Goal: Consume media (video, audio): Consume media (video, audio)

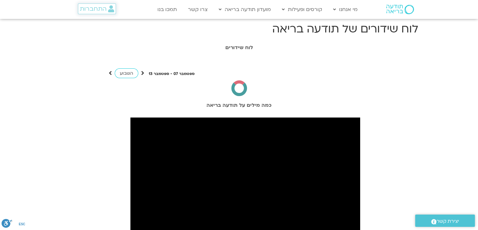
click at [86, 8] on span "התחברות" at bounding box center [93, 8] width 27 height 7
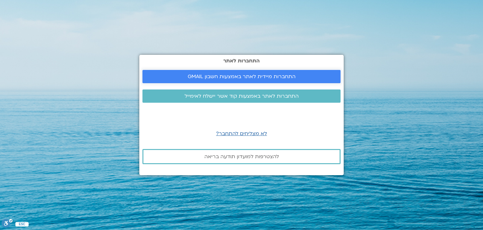
click at [264, 72] on link "התחברות מיידית לאתר באמצעות חשבון GMAIL" at bounding box center [241, 76] width 198 height 13
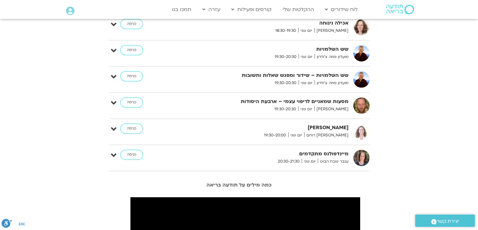
scroll to position [516, 0]
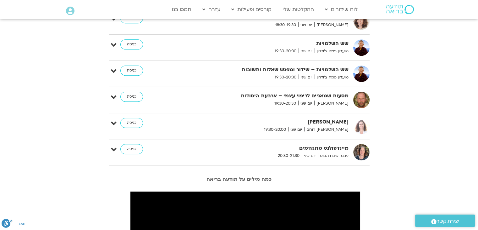
click at [362, 157] on img at bounding box center [362, 152] width 16 height 16
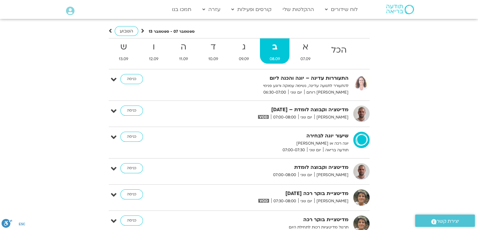
scroll to position [28, 0]
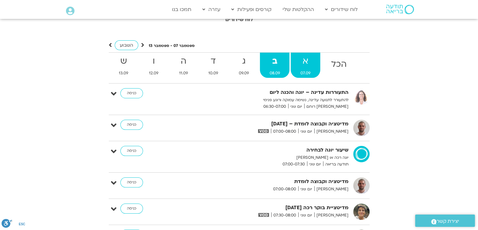
click at [297, 70] on span "07.09" at bounding box center [306, 73] width 30 height 7
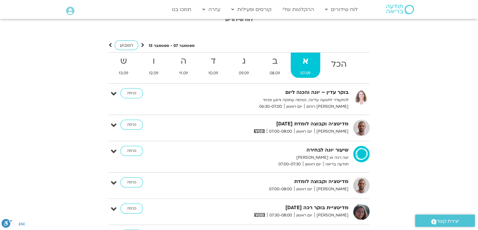
click at [297, 70] on span "07.09" at bounding box center [306, 73] width 30 height 7
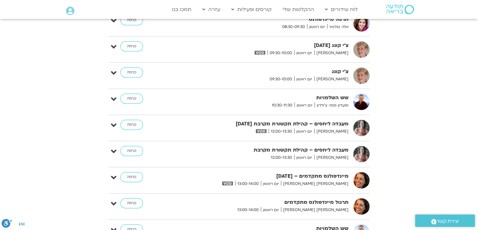
scroll to position [339, 0]
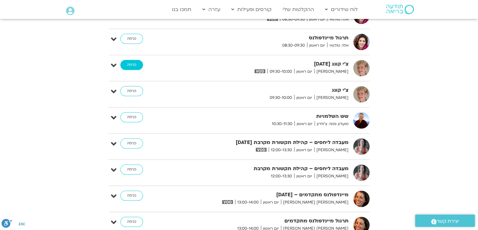
click at [132, 61] on link "כניסה" at bounding box center [131, 65] width 23 height 10
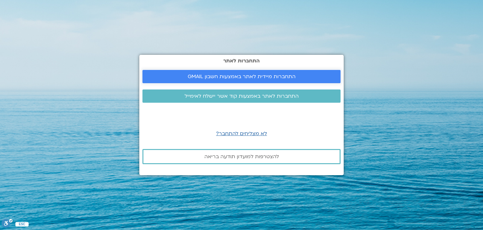
click at [214, 77] on span "התחברות מיידית לאתר באמצעות חשבון GMAIL" at bounding box center [242, 77] width 108 height 6
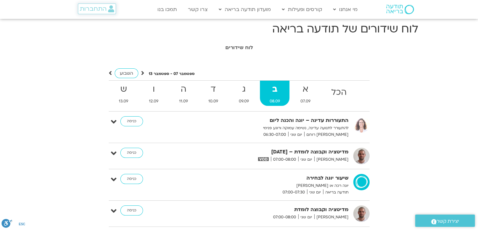
click at [98, 5] on span "התחברות" at bounding box center [93, 8] width 27 height 7
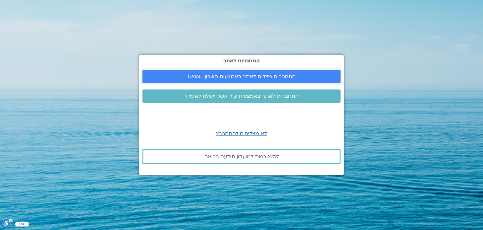
click at [254, 78] on span "התחברות מיידית לאתר באמצעות חשבון GMAIL" at bounding box center [242, 77] width 108 height 6
